Goal: Task Accomplishment & Management: Use online tool/utility

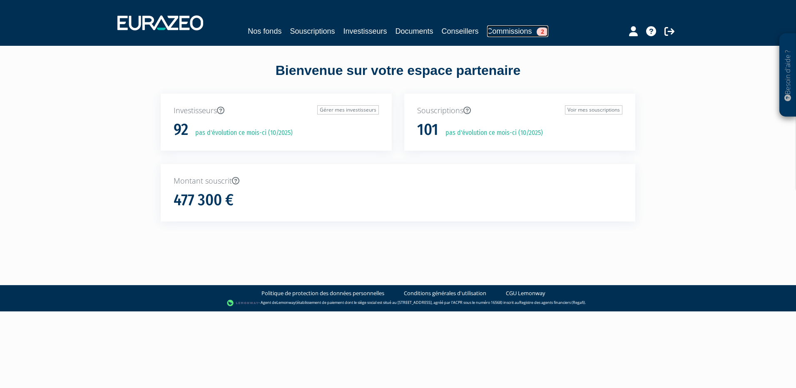
click at [539, 31] on span "2" at bounding box center [543, 31] width 12 height 9
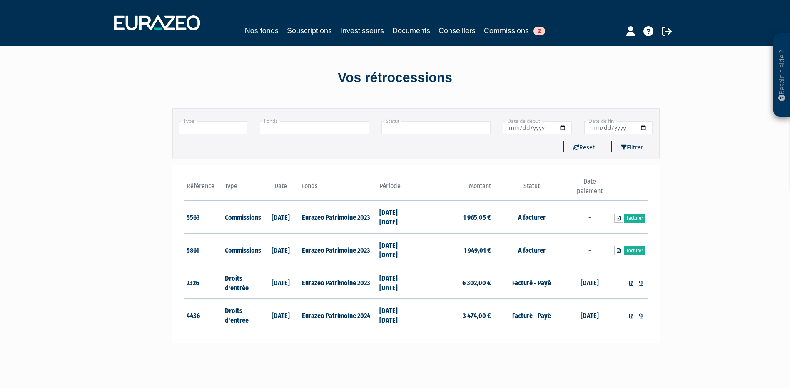
drag, startPoint x: 390, startPoint y: 250, endPoint x: 410, endPoint y: 249, distance: 20.4
click at [390, 250] on td "31/12/2023 30/06/2024" at bounding box center [396, 250] width 39 height 33
click at [615, 252] on link at bounding box center [618, 250] width 9 height 9
click at [640, 248] on link "Facturer" at bounding box center [634, 250] width 21 height 9
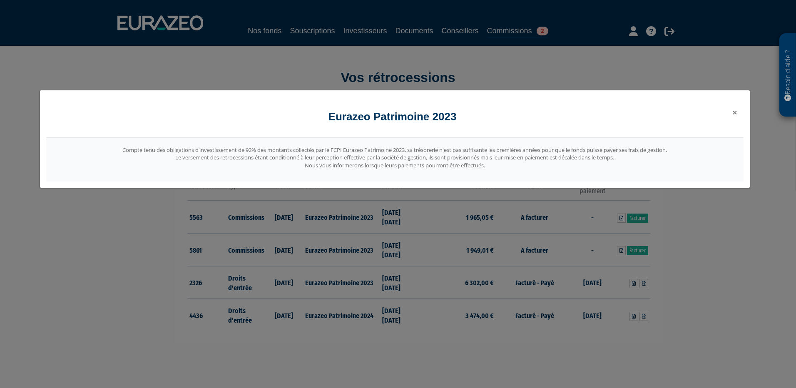
click at [735, 112] on span "×" at bounding box center [734, 113] width 5 height 12
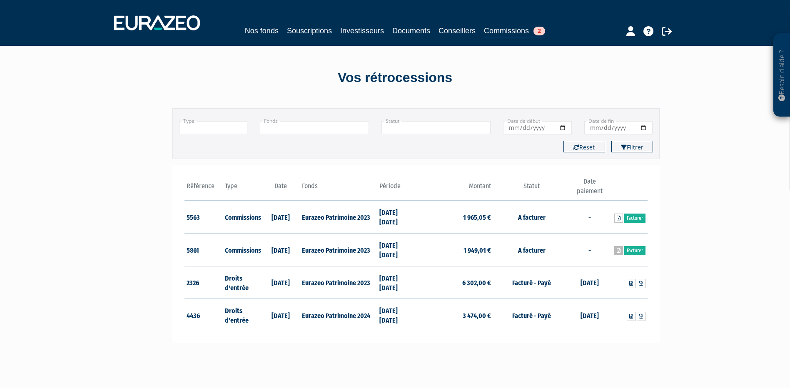
click at [617, 251] on icon at bounding box center [619, 250] width 4 height 5
click at [618, 218] on icon at bounding box center [619, 218] width 4 height 5
click at [80, 224] on div "Besoin d'aide ? × J'ai besoin d'aide Si vous avez une question à propos du fonc…" at bounding box center [395, 244] width 790 height 488
